Goal: Task Accomplishment & Management: Manage account settings

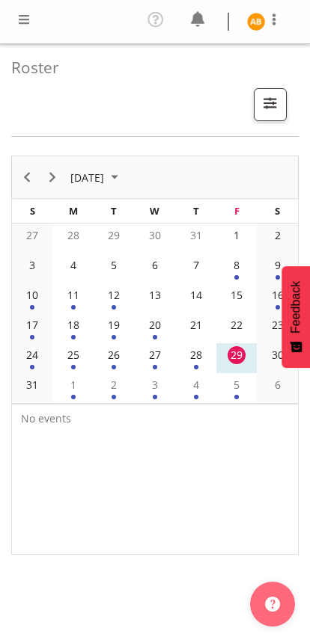
click at [198, 23] on span at bounding box center [198, 19] width 24 height 24
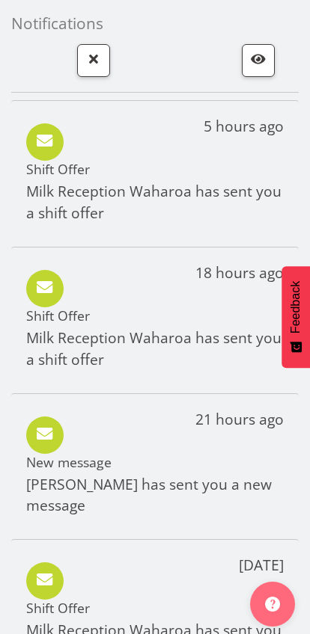
click at [49, 178] on div "Shift Offer Milk Reception Waharoa has sent you a shift offer" at bounding box center [154, 193] width 257 height 64
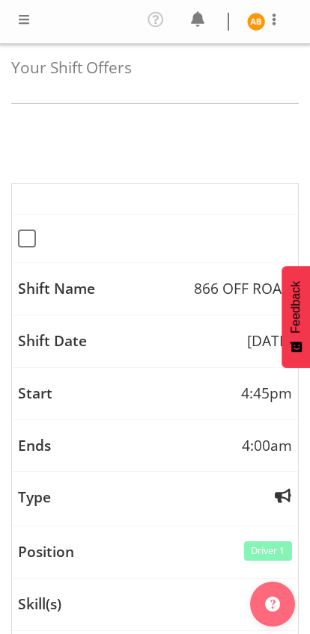
click at [51, 64] on h4 "Your Shift Offers" at bounding box center [154, 67] width 287 height 17
click at [34, 61] on h4 "Your Shift Offers" at bounding box center [154, 67] width 287 height 17
click at [25, 25] on span at bounding box center [24, 19] width 18 height 18
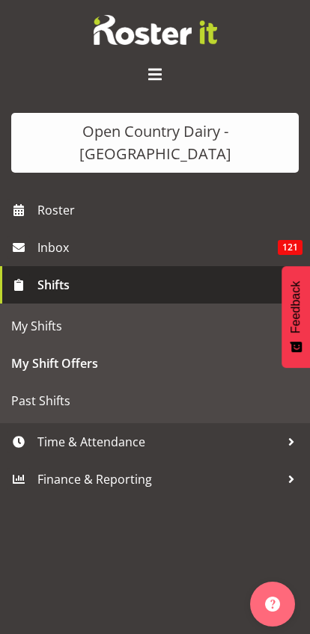
click at [51, 274] on span "Shifts" at bounding box center [158, 285] width 242 height 22
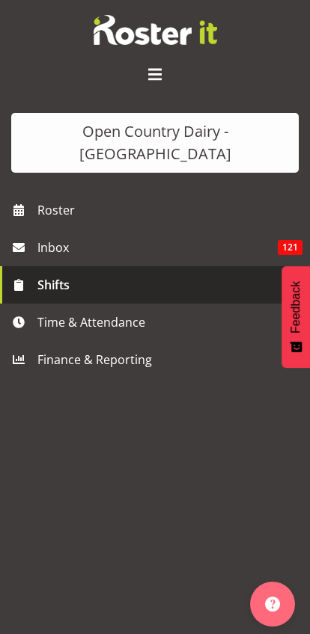
click at [51, 199] on span "Roster" at bounding box center [169, 210] width 265 height 22
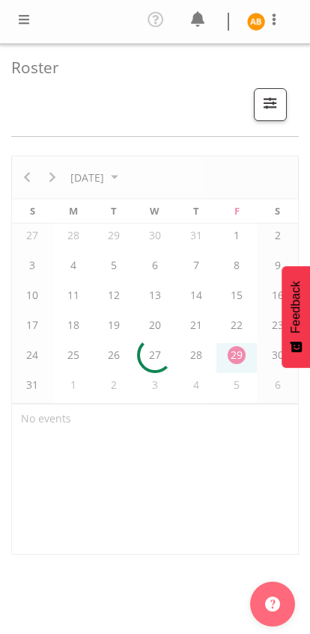
click at [209, 18] on span at bounding box center [198, 19] width 24 height 24
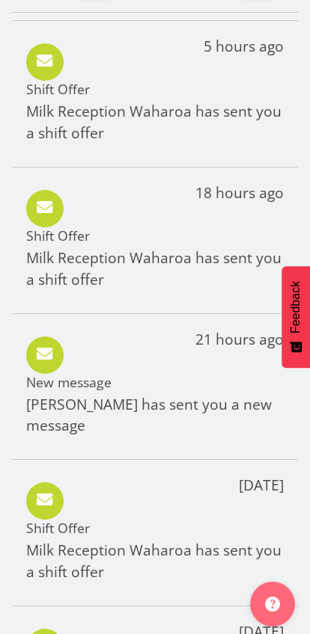
scroll to position [91, 0]
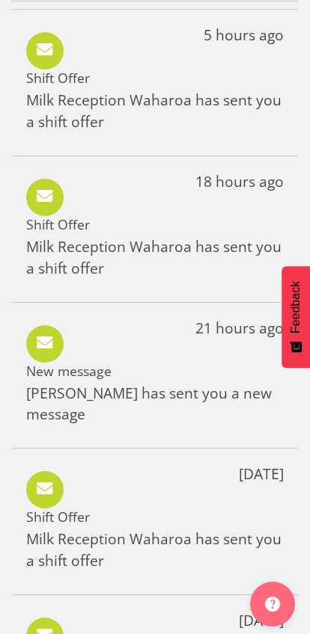
click at [44, 238] on p "Milk Reception Waharoa has sent you a shift offer" at bounding box center [154, 257] width 257 height 43
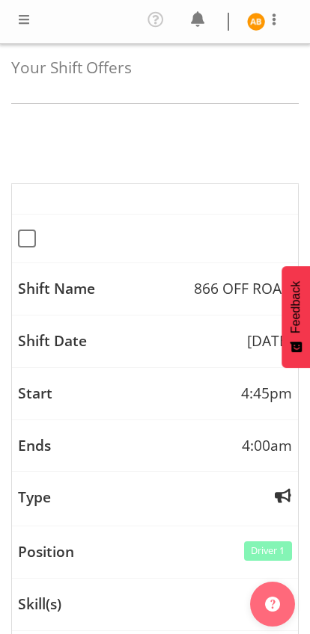
click at [28, 22] on span at bounding box center [24, 19] width 18 height 18
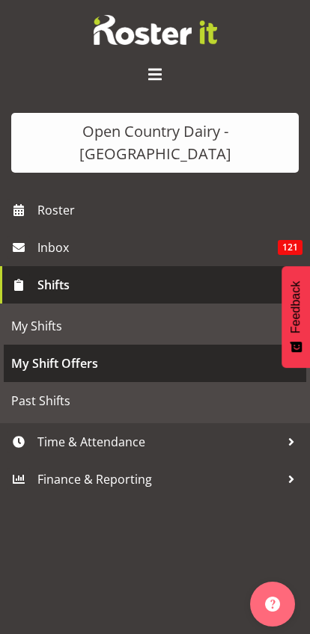
click at [40, 352] on span "My Shift Offers" at bounding box center [154, 363] width 287 height 22
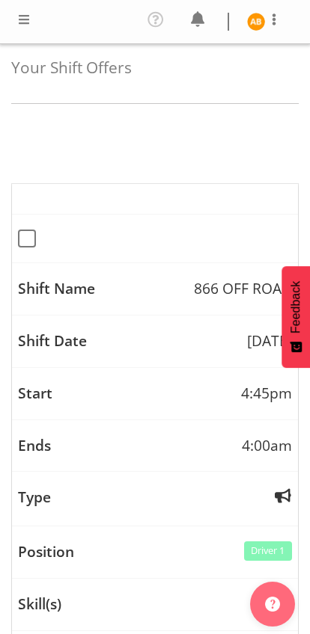
click at [16, 22] on span at bounding box center [24, 19] width 18 height 18
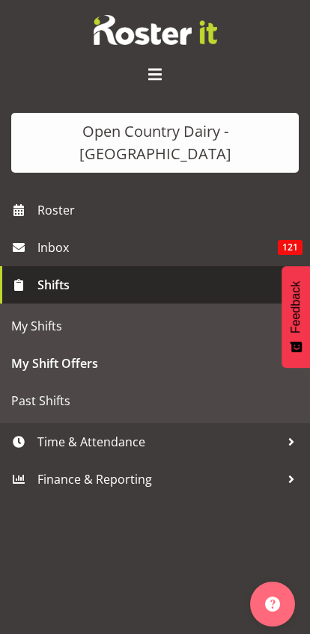
click at [31, 315] on span "My Shifts" at bounding box center [154, 326] width 287 height 22
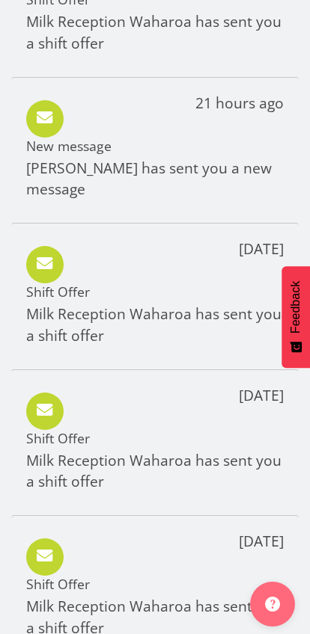
scroll to position [319, 0]
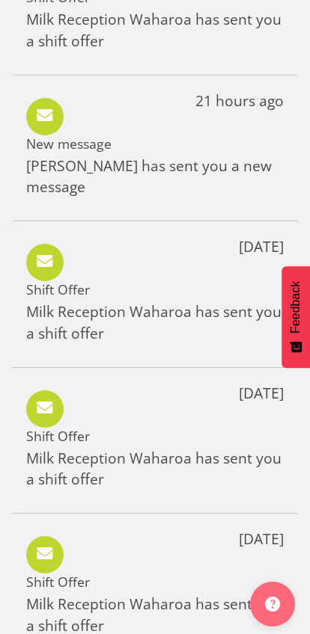
click at [47, 293] on div "Shift Offer Milk Reception Waharoa has sent you a shift offer" at bounding box center [154, 313] width 257 height 64
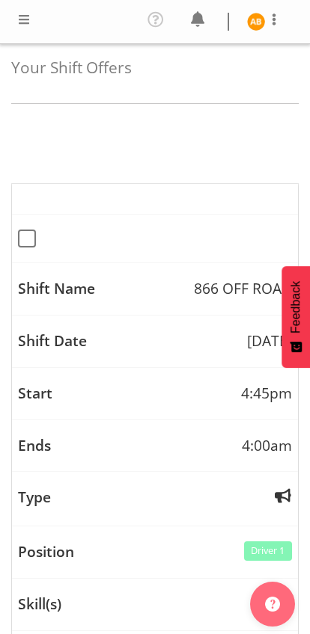
click at [15, 25] on span at bounding box center [24, 19] width 18 height 18
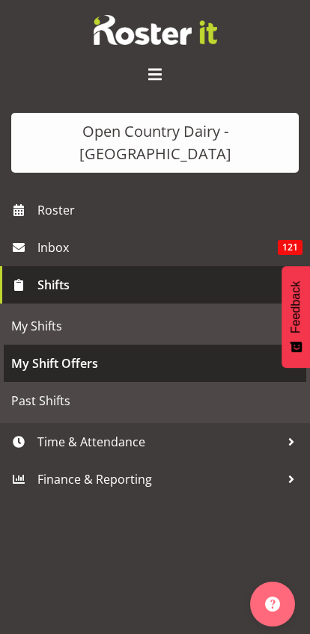
click at [34, 352] on span "My Shift Offers" at bounding box center [154, 363] width 287 height 22
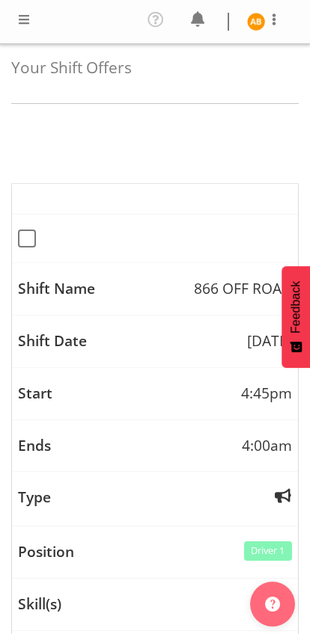
click at [26, 19] on span at bounding box center [24, 19] width 18 height 18
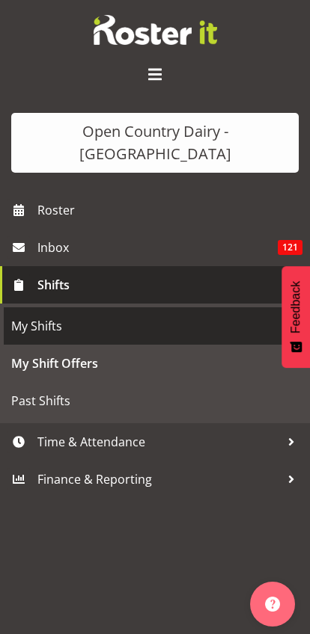
click at [33, 315] on span "My Shifts" at bounding box center [154, 326] width 287 height 22
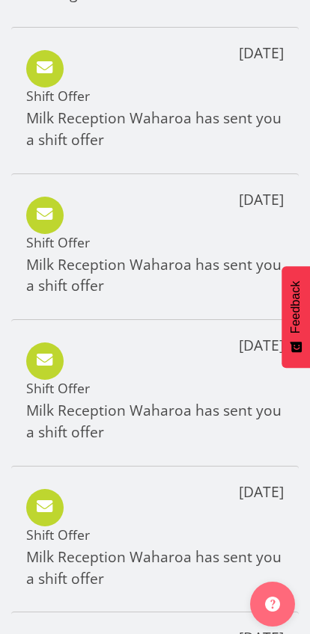
scroll to position [531, 0]
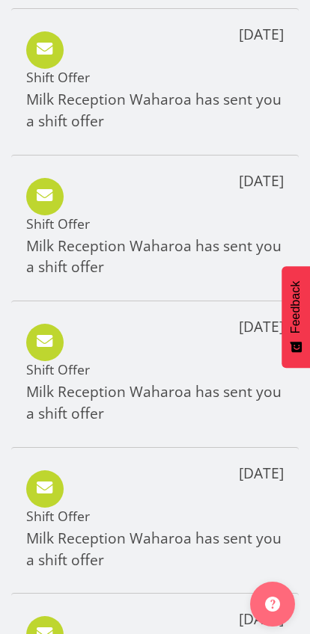
click at [34, 236] on p "Milk Reception Waharoa has sent you a shift offer" at bounding box center [154, 257] width 257 height 43
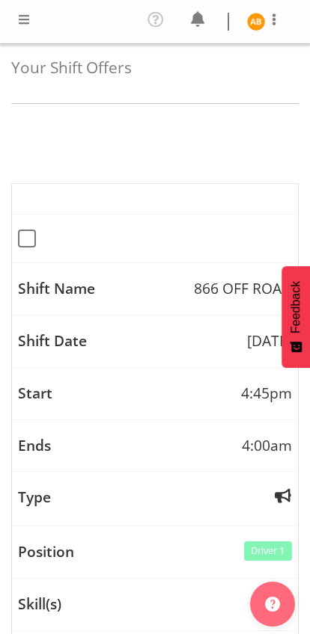
click at [20, 23] on span at bounding box center [24, 19] width 18 height 18
